Goal: Task Accomplishment & Management: Complete application form

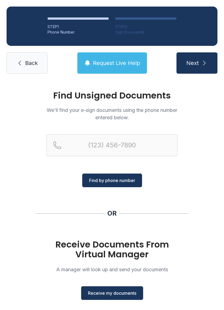
click at [96, 292] on span "Receive my documents" at bounding box center [112, 293] width 48 height 7
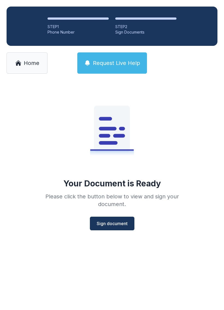
click at [103, 226] on span "Sign document" at bounding box center [112, 223] width 31 height 7
click at [8, 67] on link "Home" at bounding box center [27, 62] width 41 height 21
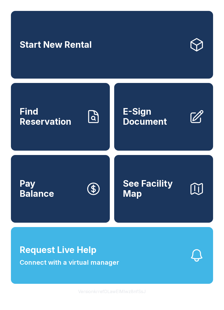
click at [153, 268] on button "Request Live Help Connect with a virtual manager" at bounding box center [112, 255] width 202 height 57
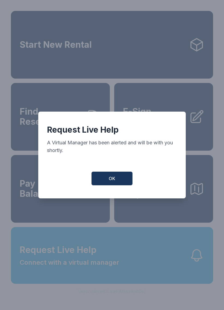
click at [121, 183] on button "OK" at bounding box center [111, 179] width 41 height 14
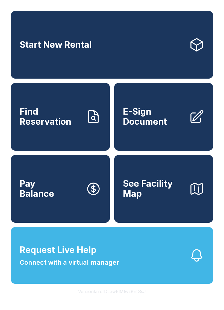
click at [147, 113] on span "E-Sign Document" at bounding box center [154, 117] width 62 height 20
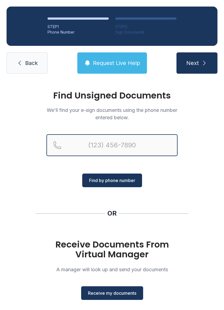
click at [93, 142] on input "Reservation phone number" at bounding box center [111, 145] width 131 height 22
type input "[PHONE_NUMBER]"
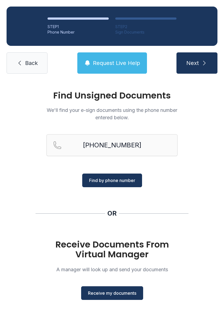
click at [92, 176] on button "Find by phone number" at bounding box center [112, 181] width 60 height 14
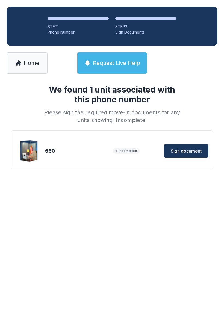
click at [183, 154] on span "Sign document" at bounding box center [186, 151] width 31 height 7
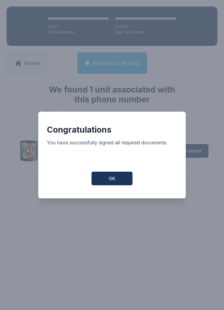
click at [109, 185] on button "OK" at bounding box center [111, 179] width 41 height 14
